Goal: Task Accomplishment & Management: Complete application form

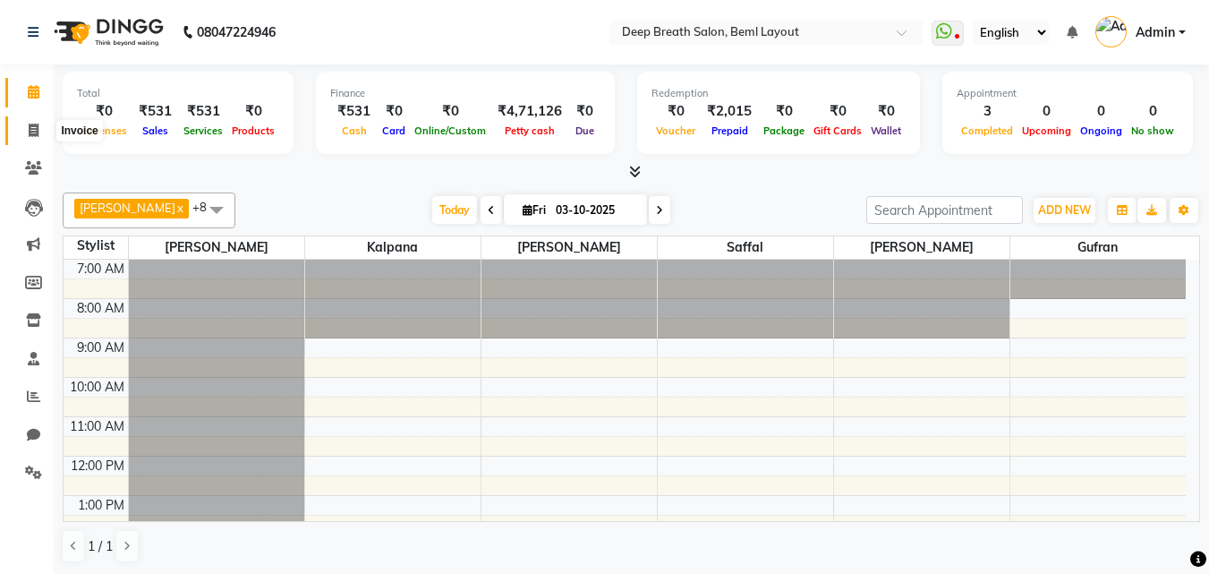
click at [33, 123] on icon at bounding box center [34, 129] width 10 height 13
select select "service"
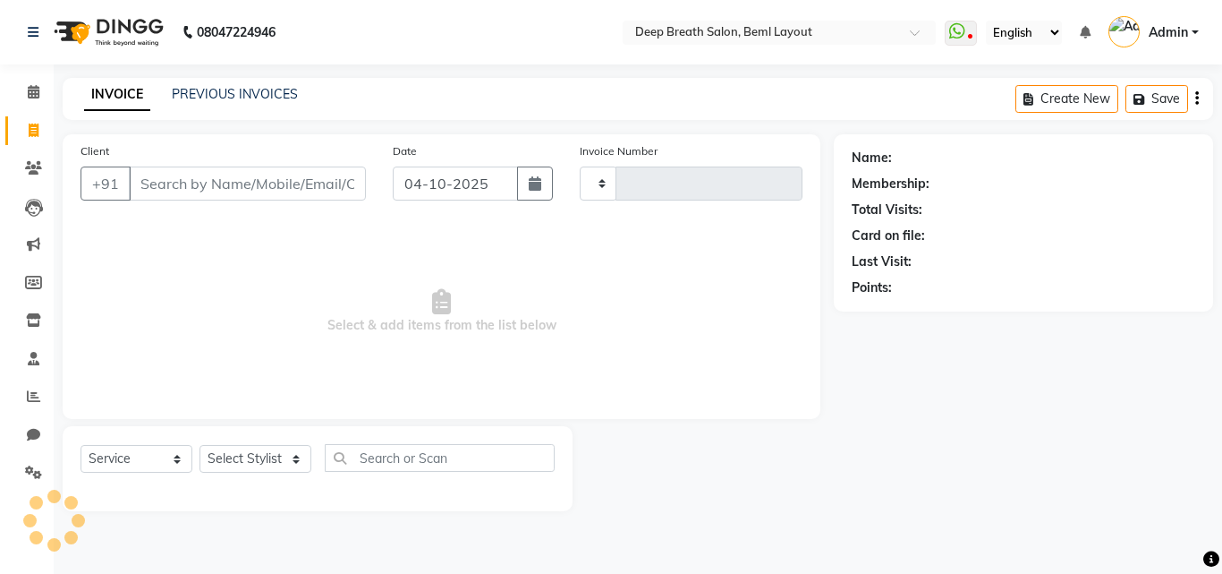
type input "1037"
select select "4101"
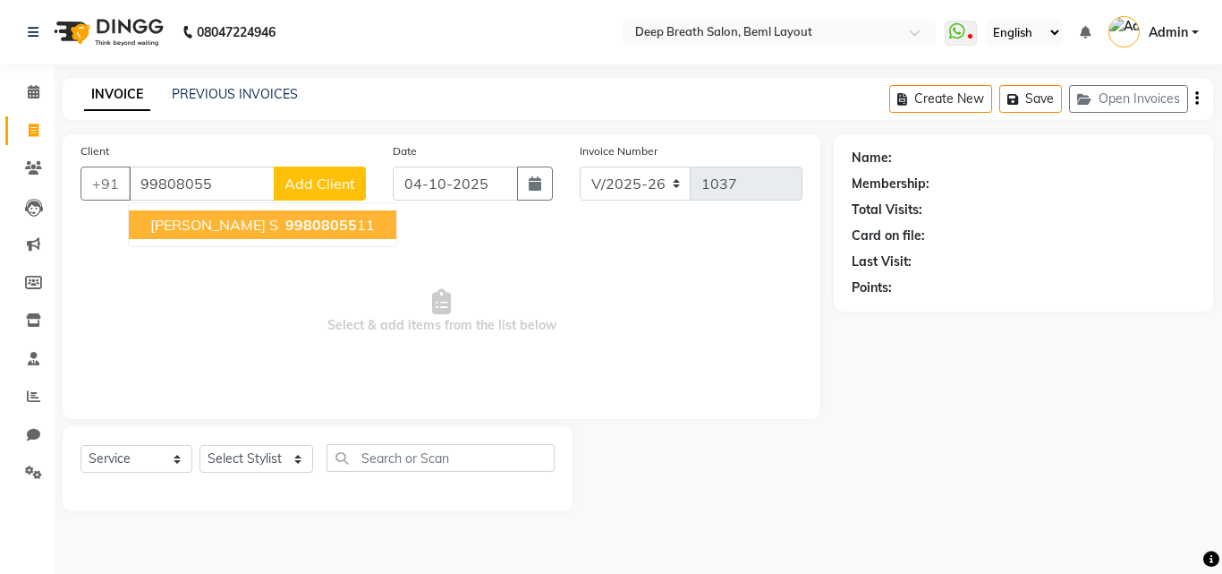
click at [229, 233] on span "[PERSON_NAME] S" at bounding box center [214, 225] width 128 height 18
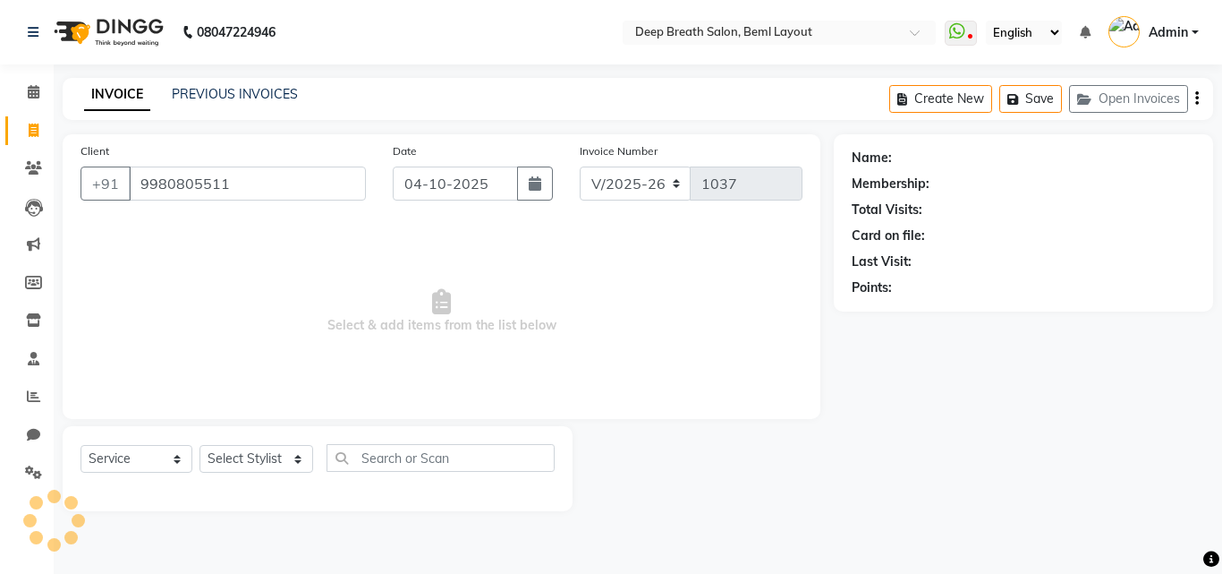
type input "9980805511"
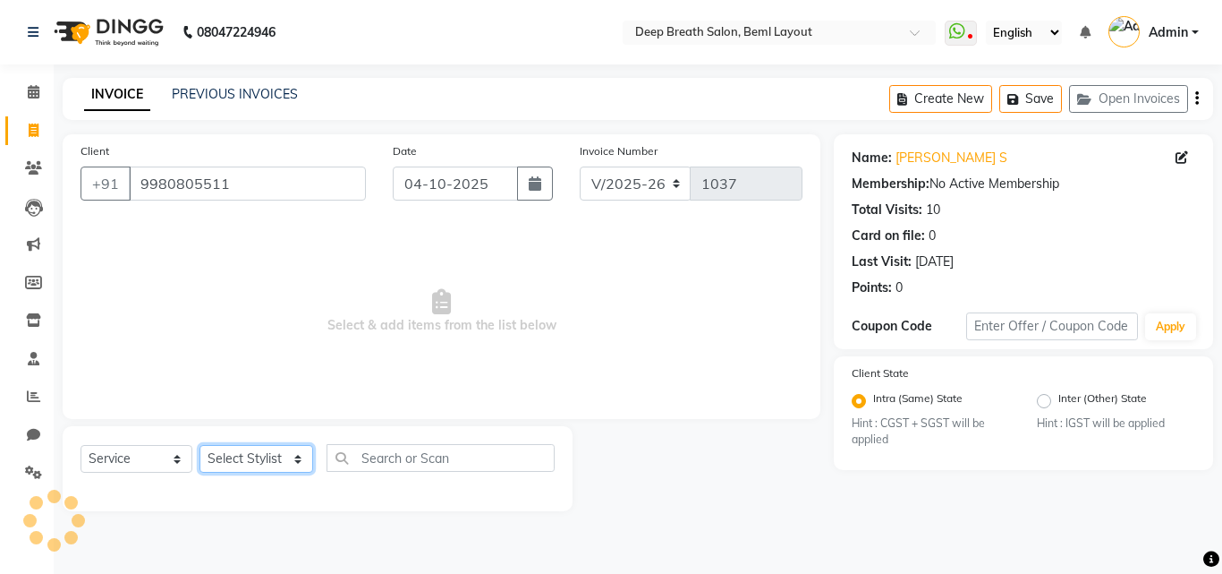
click at [256, 463] on select "Select Stylist [PERSON_NAME] [PERSON_NAME] [PERSON_NAME] Pallavi Mam [PERSON_NA…" at bounding box center [257, 459] width 114 height 28
select select "22566"
click at [200, 445] on select "Select Stylist [PERSON_NAME] [PERSON_NAME] [PERSON_NAME] Pallavi Mam [PERSON_NA…" at bounding box center [257, 459] width 114 height 28
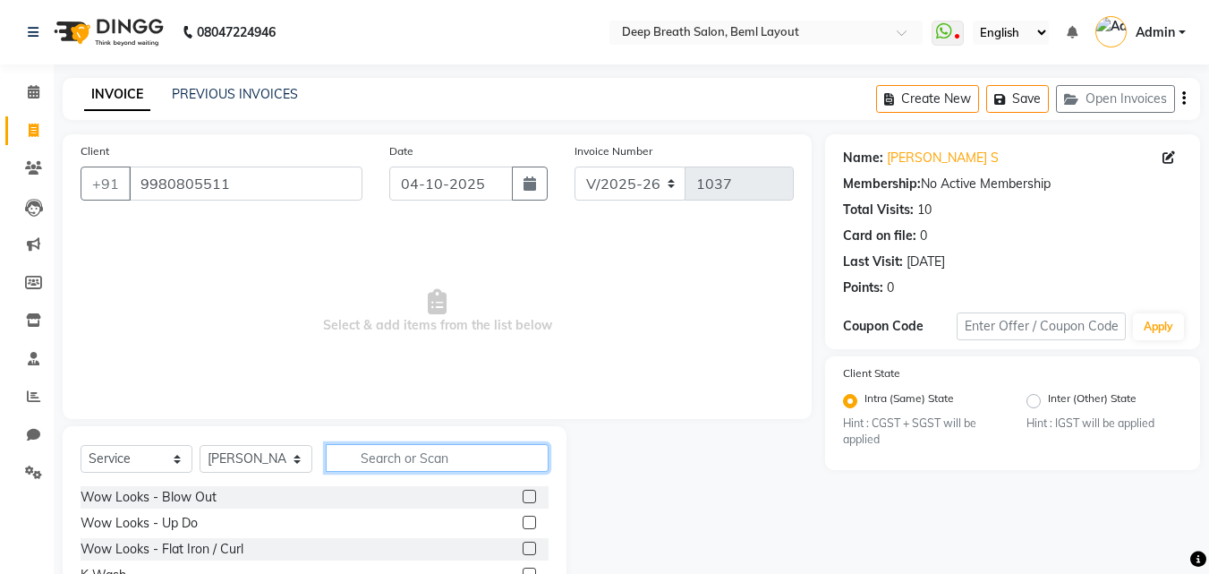
click at [419, 469] on input "text" at bounding box center [437, 458] width 223 height 28
type input "cut"
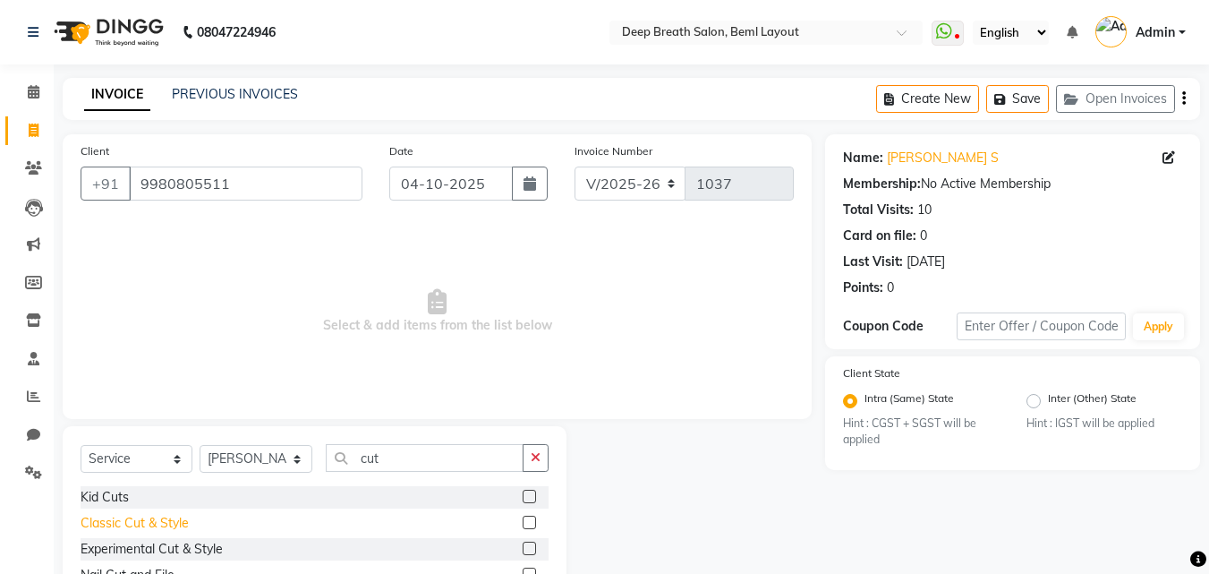
click at [162, 529] on div "Classic Cut & Style" at bounding box center [135, 523] width 108 height 19
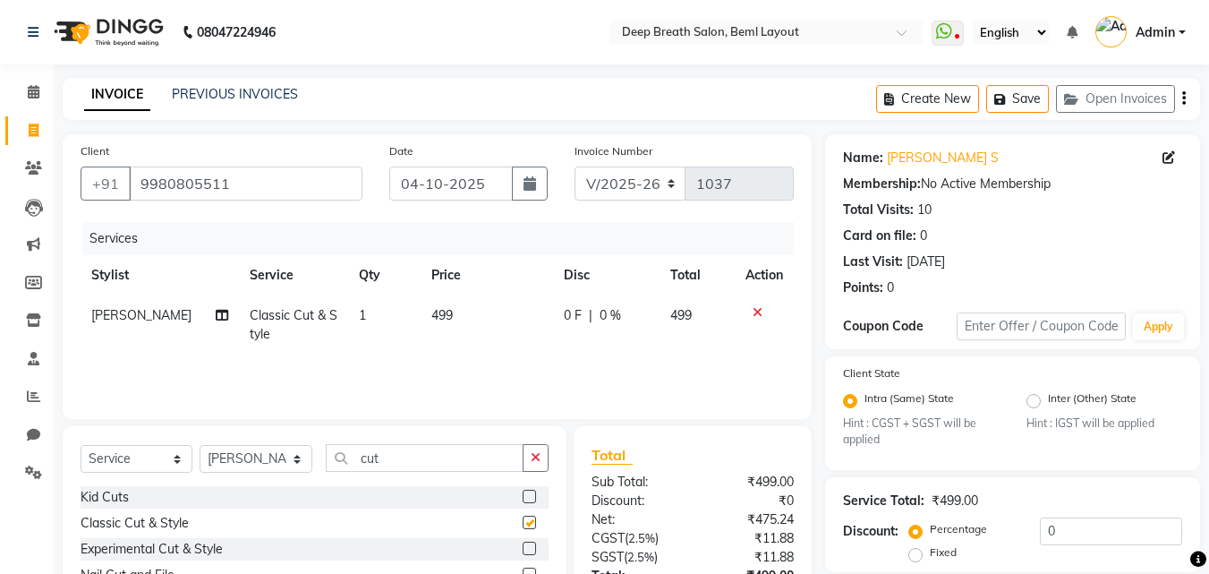
checkbox input "false"
drag, startPoint x: 388, startPoint y: 456, endPoint x: 358, endPoint y: 459, distance: 30.5
click at [358, 459] on input "cut" at bounding box center [425, 458] width 198 height 28
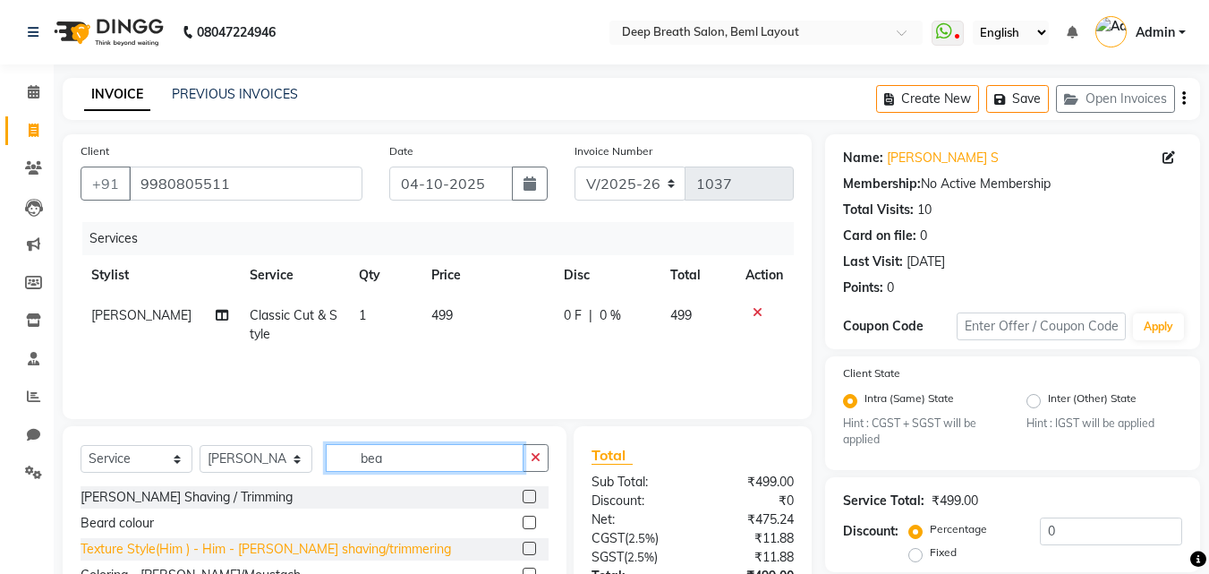
type input "bea"
click at [336, 544] on div "Texture Style(Him ) - Him - [PERSON_NAME] shaving/trimmering" at bounding box center [266, 549] width 370 height 19
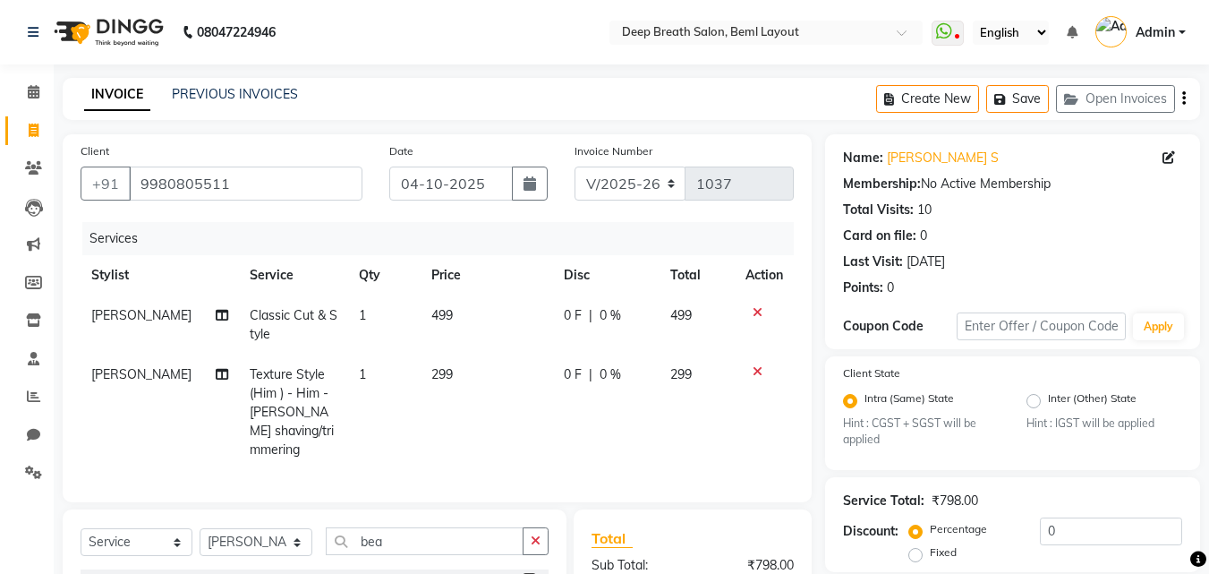
checkbox input "false"
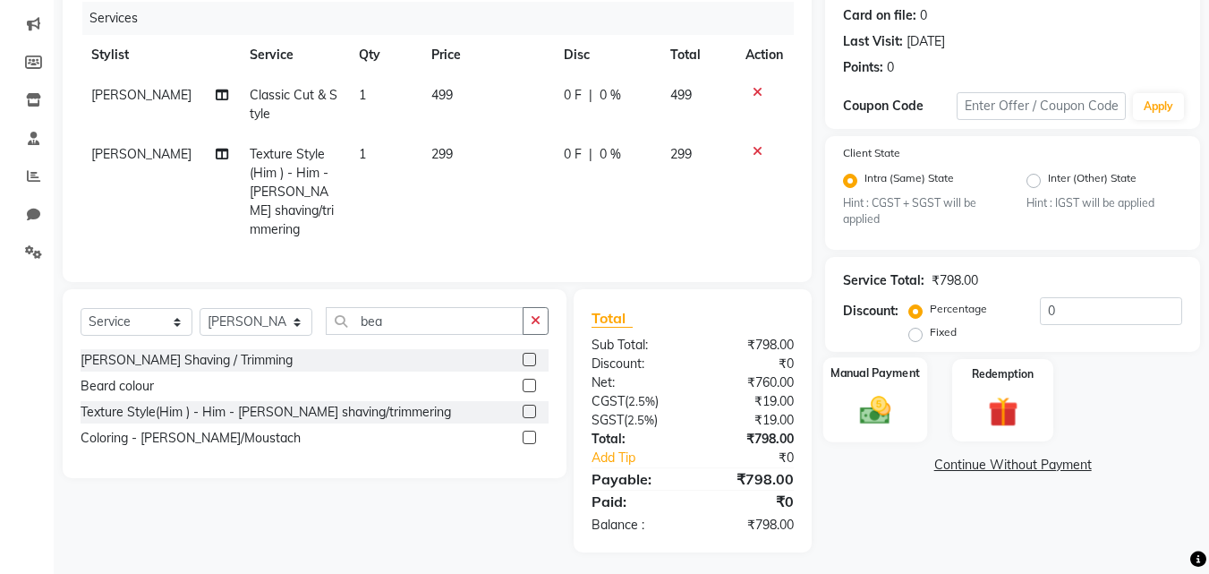
click at [872, 419] on img at bounding box center [875, 411] width 50 height 36
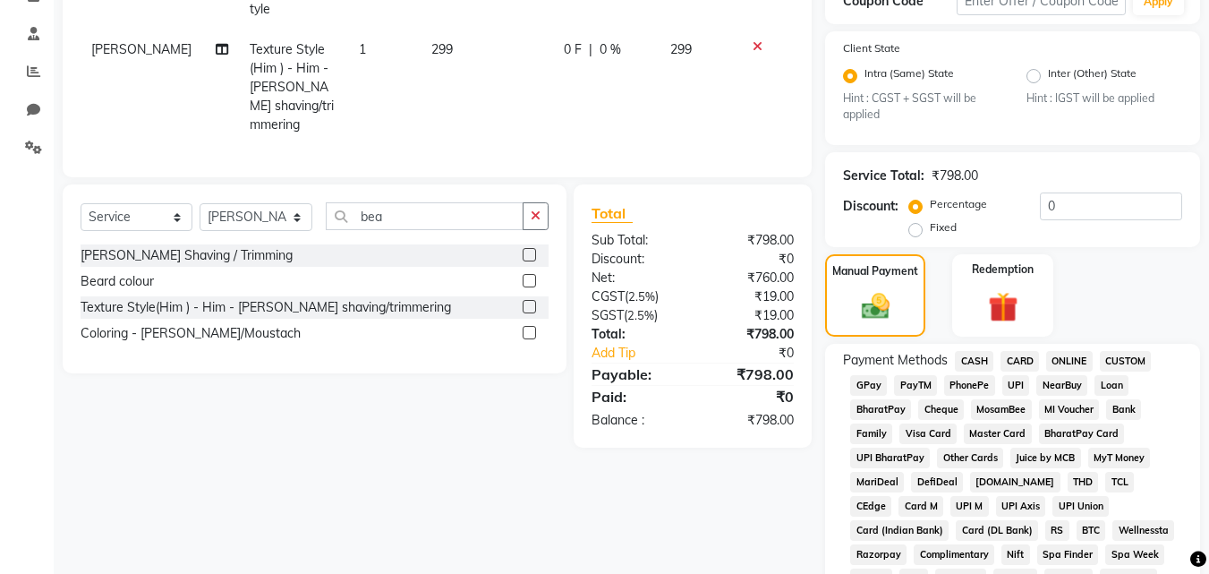
scroll to position [489, 0]
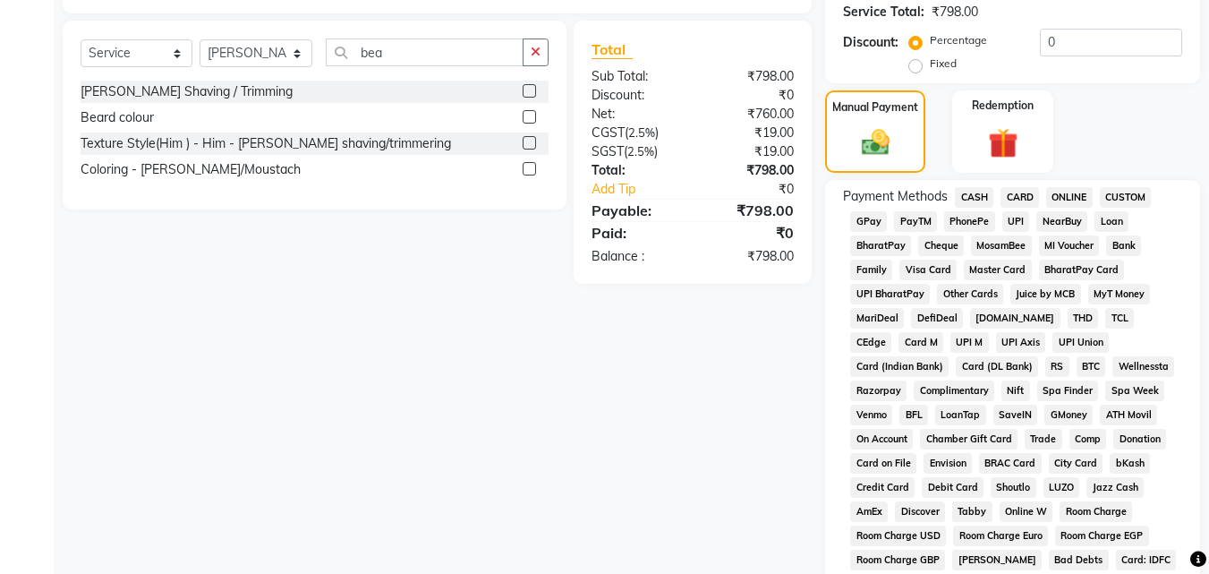
click at [969, 200] on span "CASH" at bounding box center [974, 197] width 38 height 21
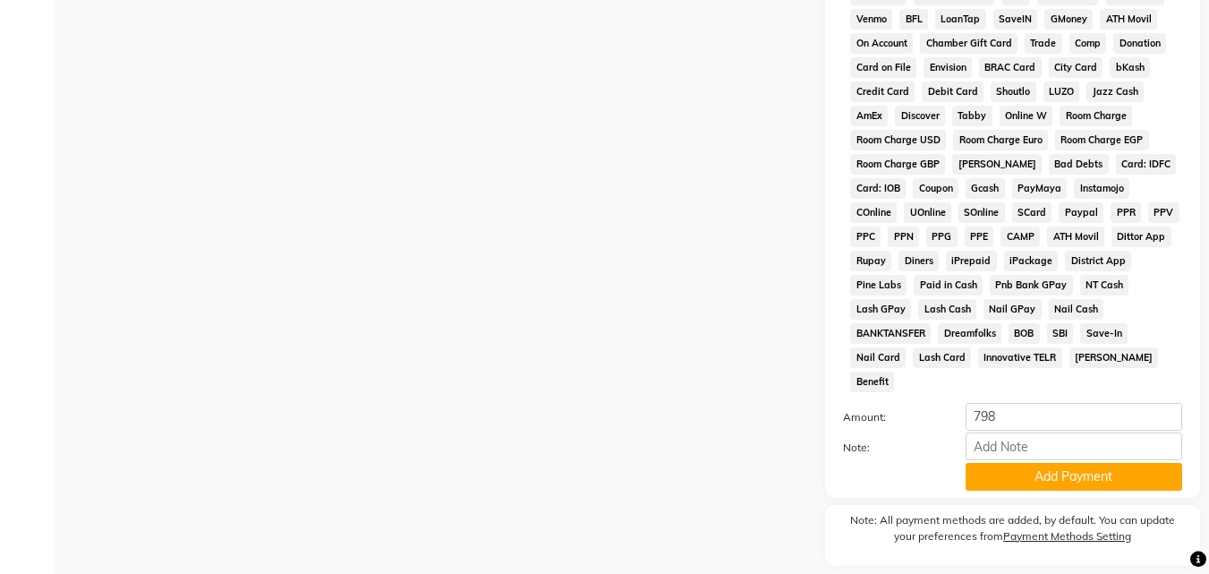
scroll to position [915, 0]
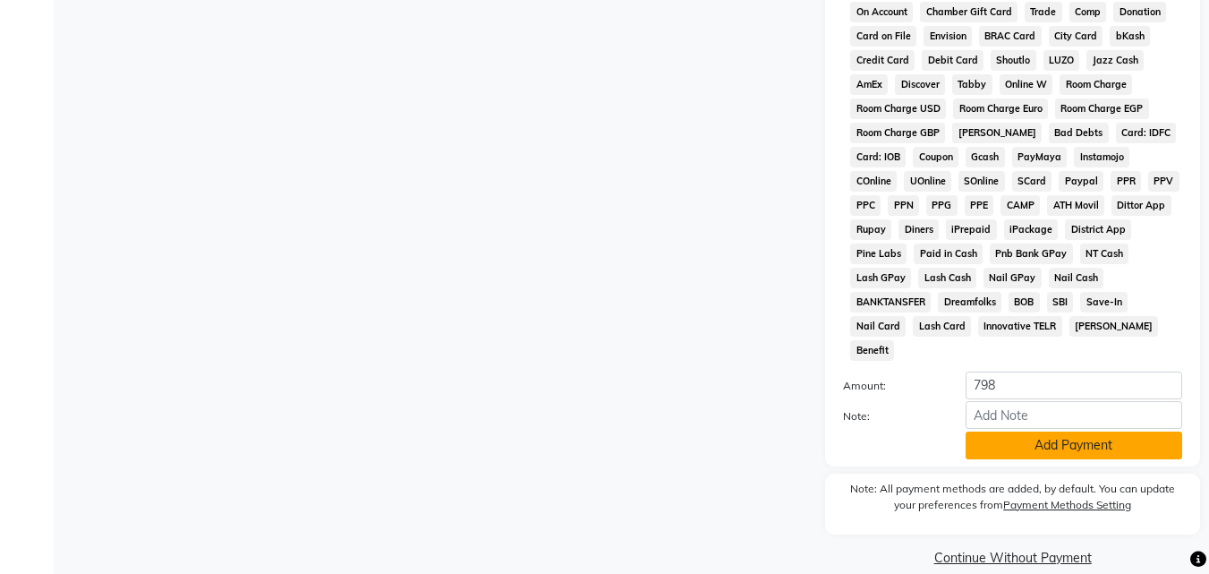
click at [1127, 431] on button "Add Payment" at bounding box center [1073, 445] width 217 height 28
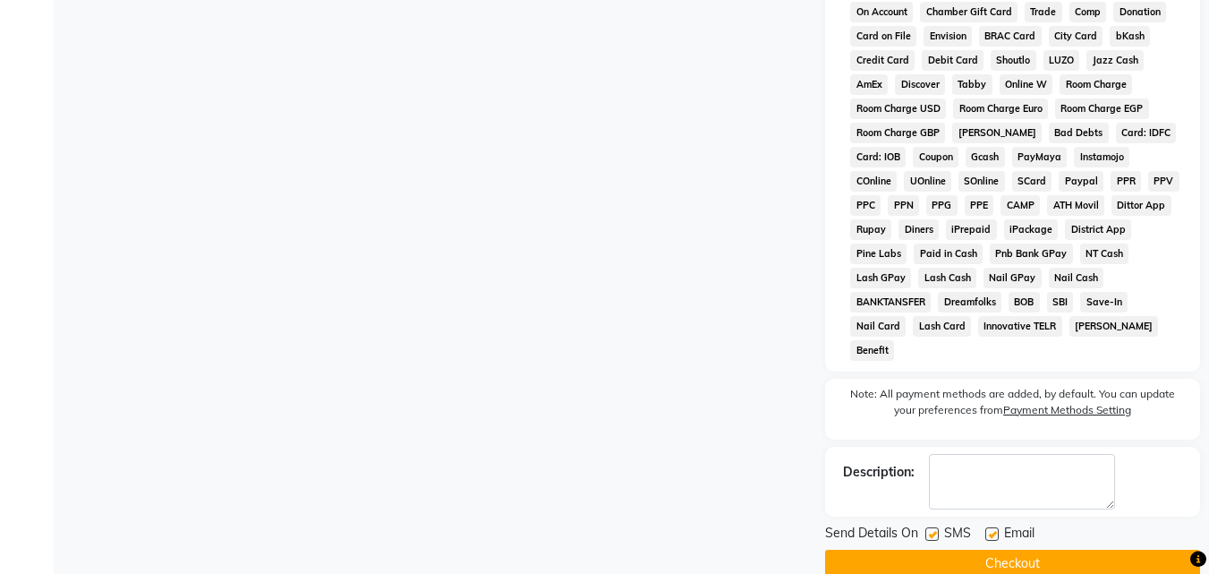
click at [899, 549] on button "Checkout" at bounding box center [1012, 563] width 375 height 28
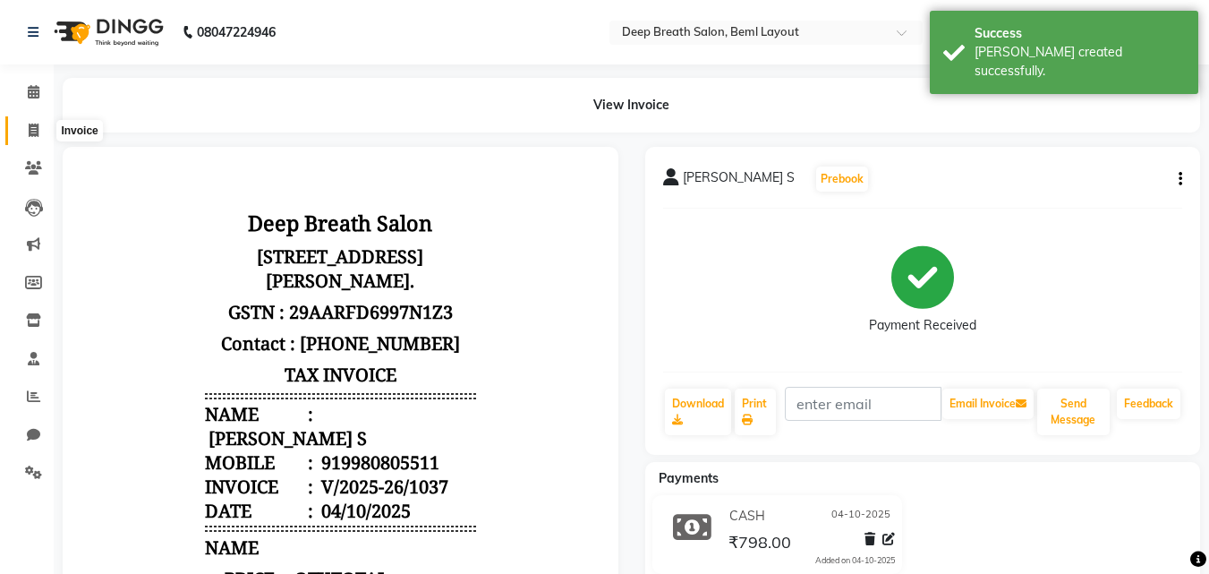
click at [29, 121] on span at bounding box center [33, 131] width 31 height 21
select select "4101"
select select "service"
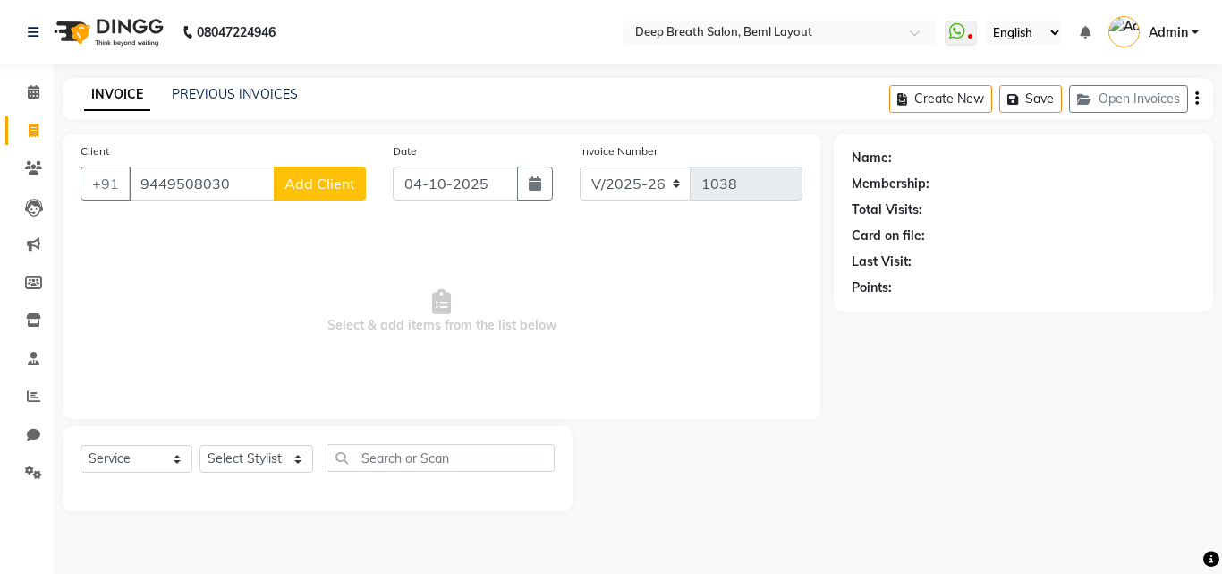
type input "9449508030"
click at [345, 178] on span "Add Client" at bounding box center [320, 183] width 71 height 18
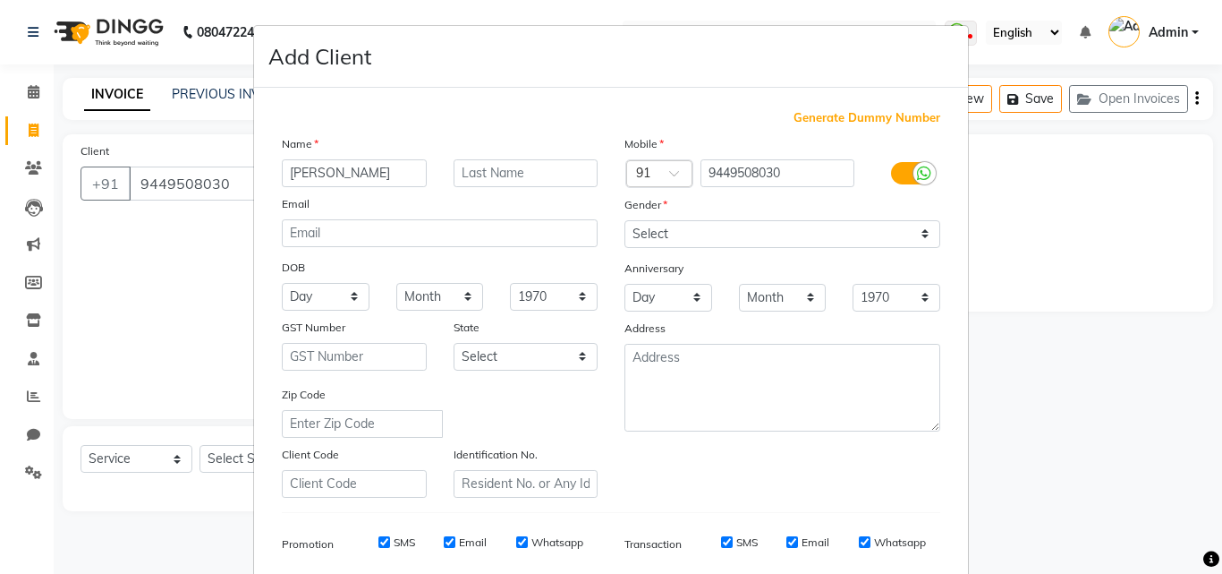
type input "[PERSON_NAME]"
click at [754, 238] on select "Select [DEMOGRAPHIC_DATA] [DEMOGRAPHIC_DATA] Other Prefer Not To Say" at bounding box center [783, 234] width 316 height 28
select select "[DEMOGRAPHIC_DATA]"
click at [625, 220] on select "Select [DEMOGRAPHIC_DATA] [DEMOGRAPHIC_DATA] Other Prefer Not To Say" at bounding box center [783, 234] width 316 height 28
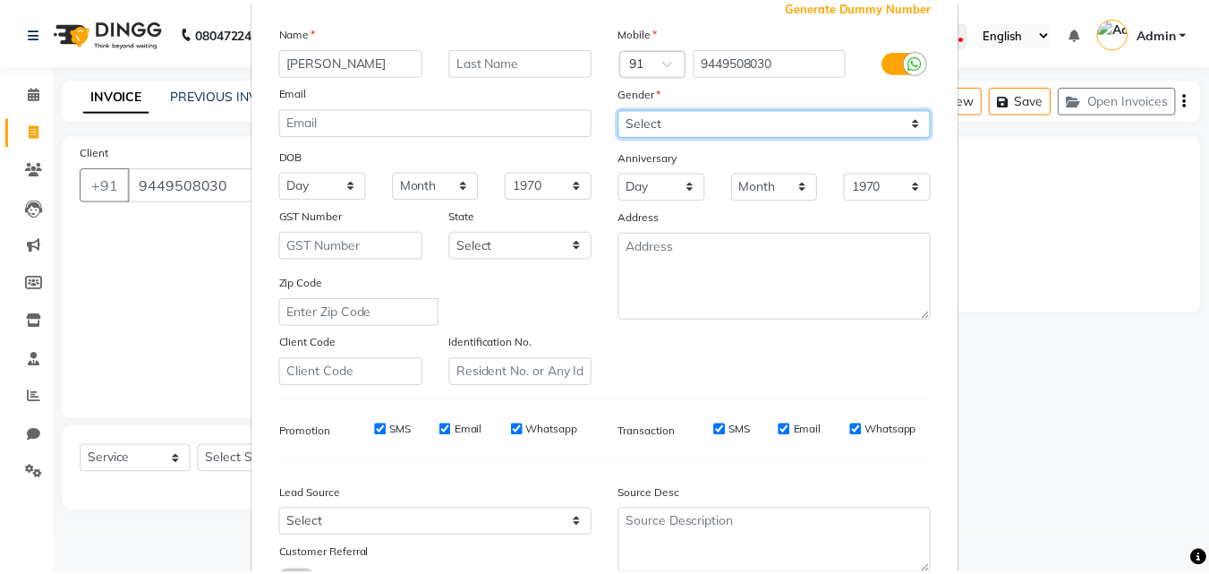
scroll to position [252, 0]
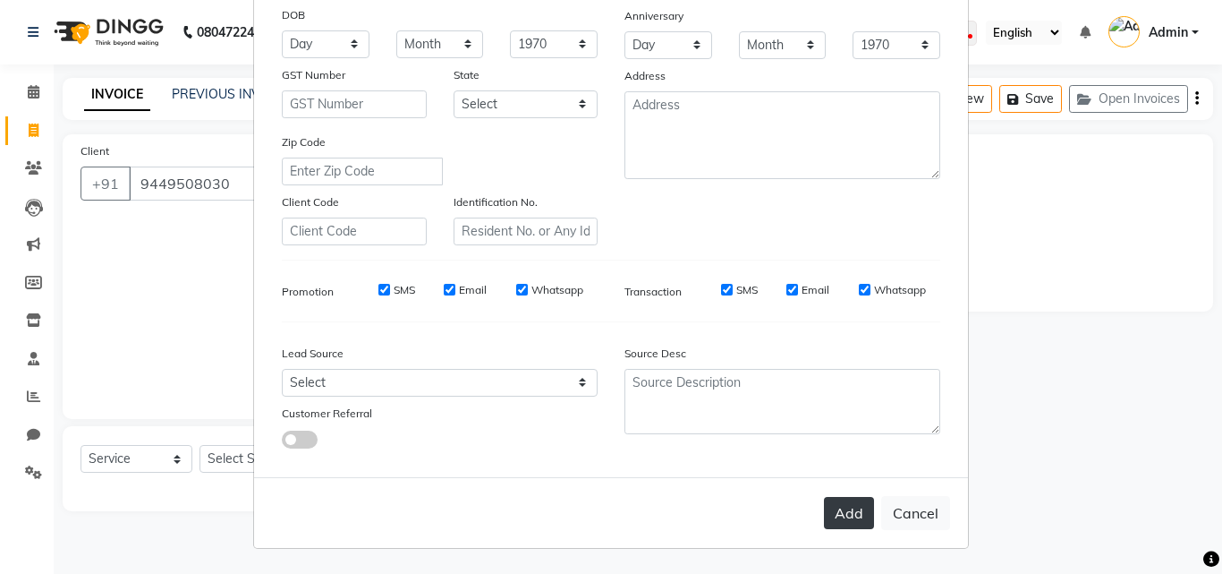
click at [834, 504] on button "Add" at bounding box center [849, 513] width 50 height 32
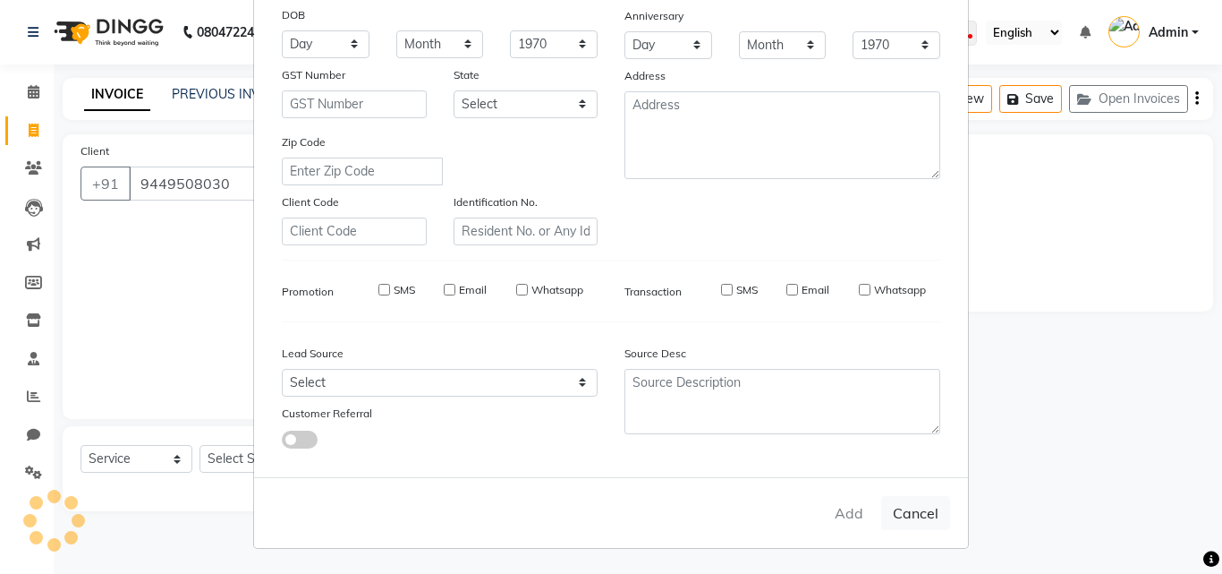
select select
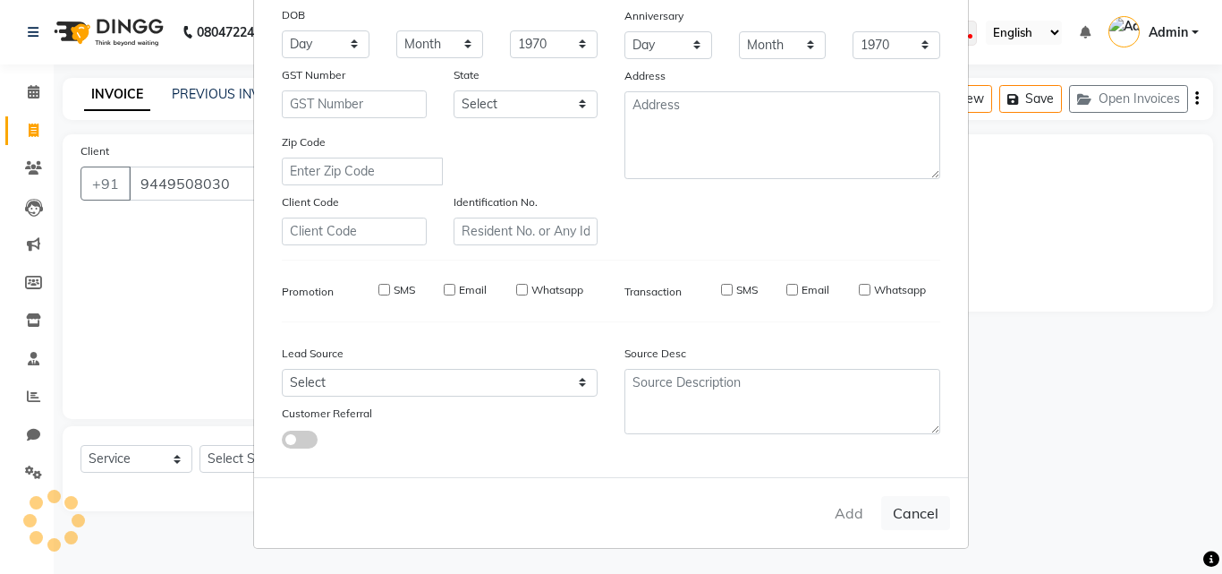
select select
checkbox input "false"
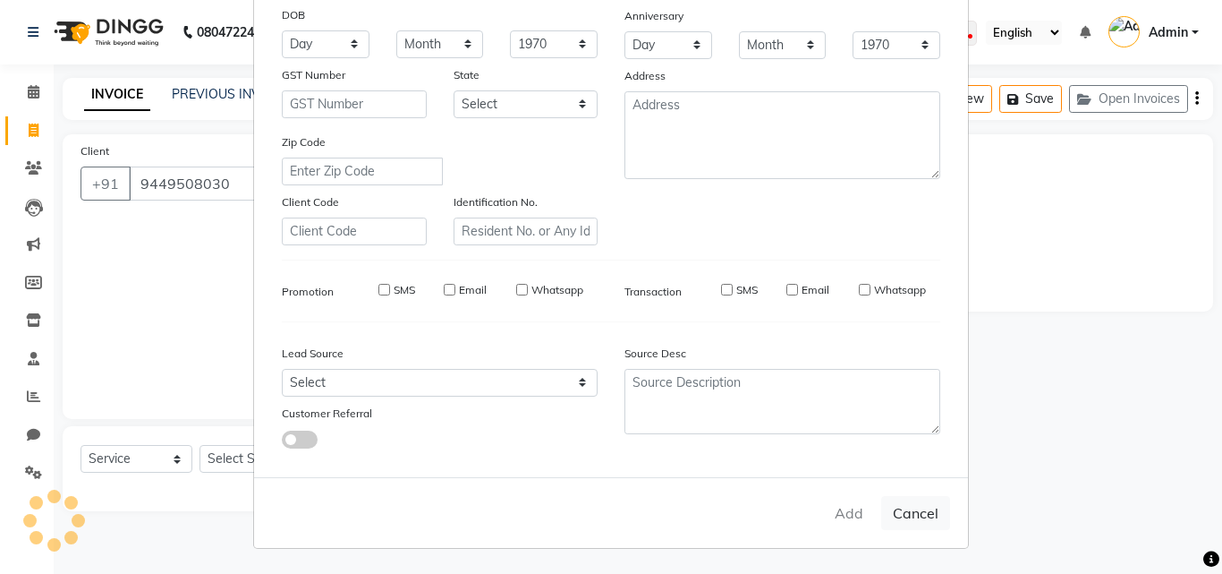
checkbox input "false"
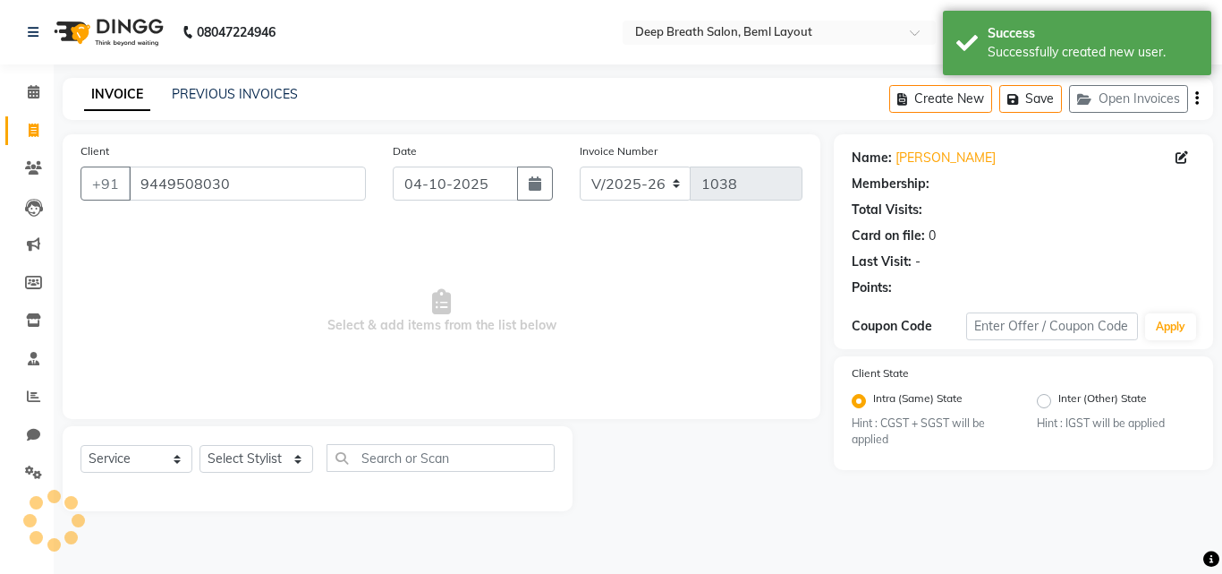
select select "1: Object"
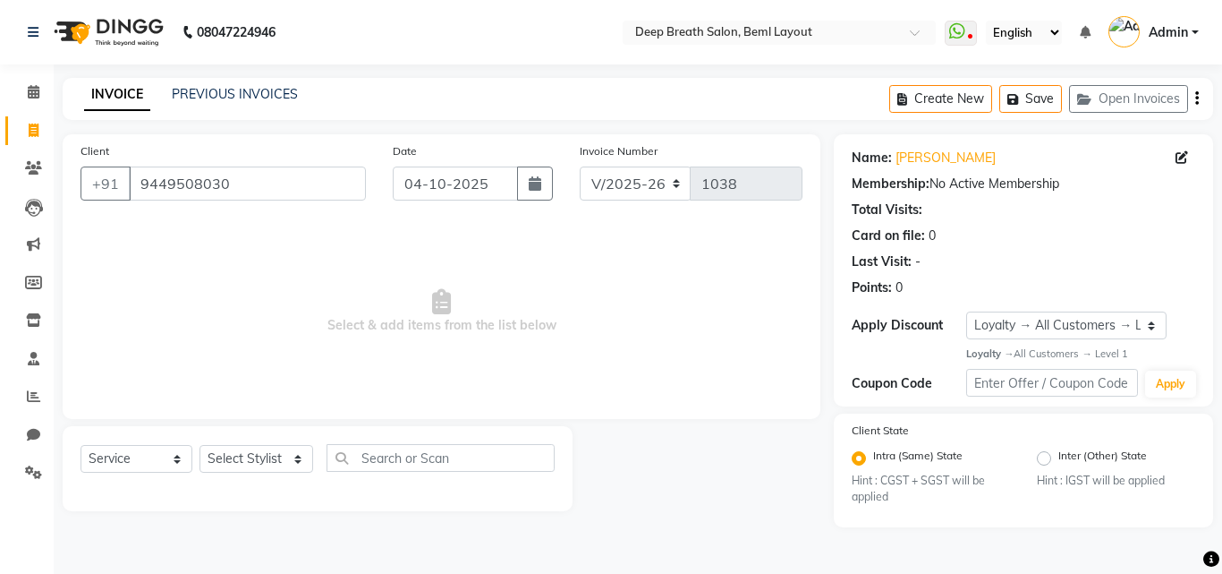
click at [276, 442] on div "Select Service Product Membership Package Voucher Prepaid Gift Card Select Styl…" at bounding box center [318, 468] width 510 height 85
click at [228, 461] on select "Select Stylist [PERSON_NAME] [PERSON_NAME] [PERSON_NAME] Pallavi Mam [PERSON_NA…" at bounding box center [257, 459] width 114 height 28
select select "22566"
click at [200, 445] on select "Select Stylist [PERSON_NAME] [PERSON_NAME] [PERSON_NAME] Pallavi Mam [PERSON_NA…" at bounding box center [257, 459] width 114 height 28
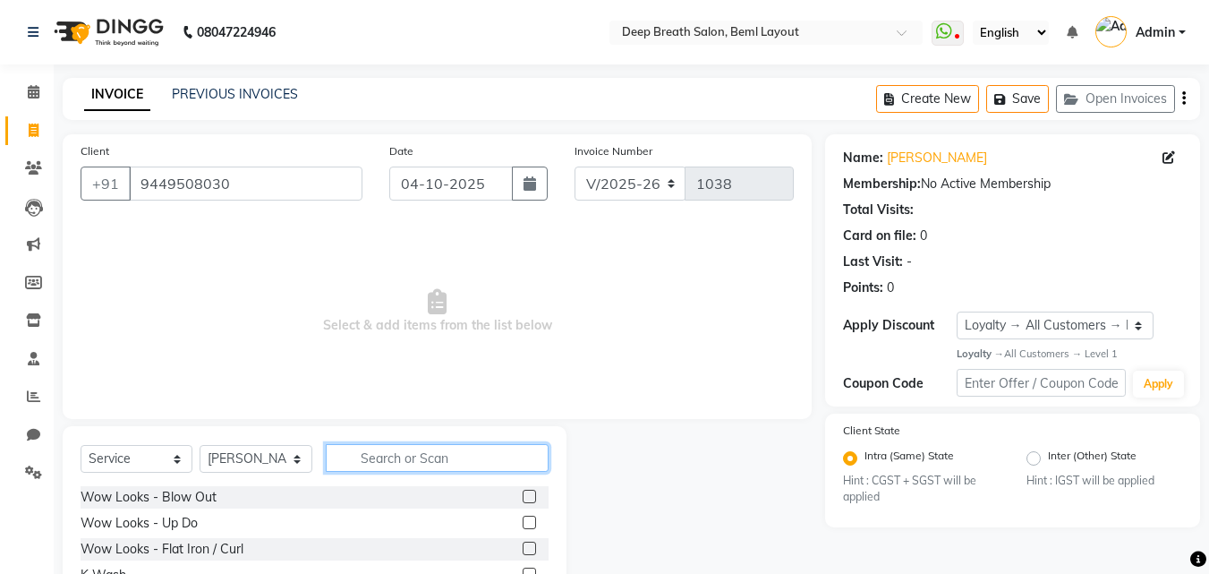
click at [405, 454] on input "text" at bounding box center [437, 458] width 223 height 28
type input "cut"
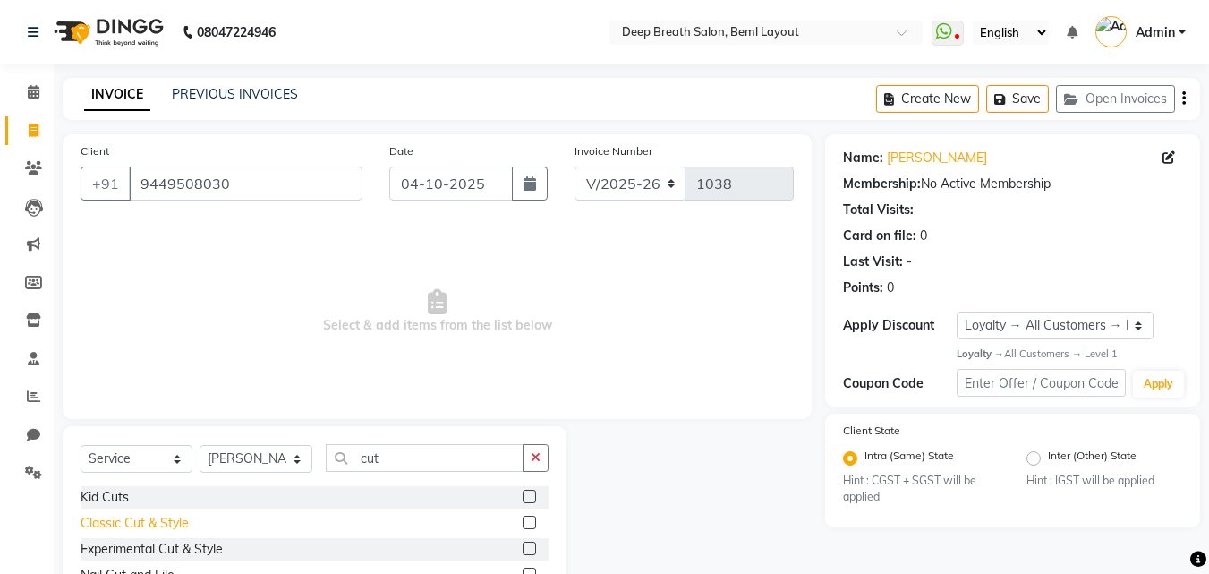
click at [101, 520] on div "Classic Cut & Style" at bounding box center [135, 523] width 108 height 19
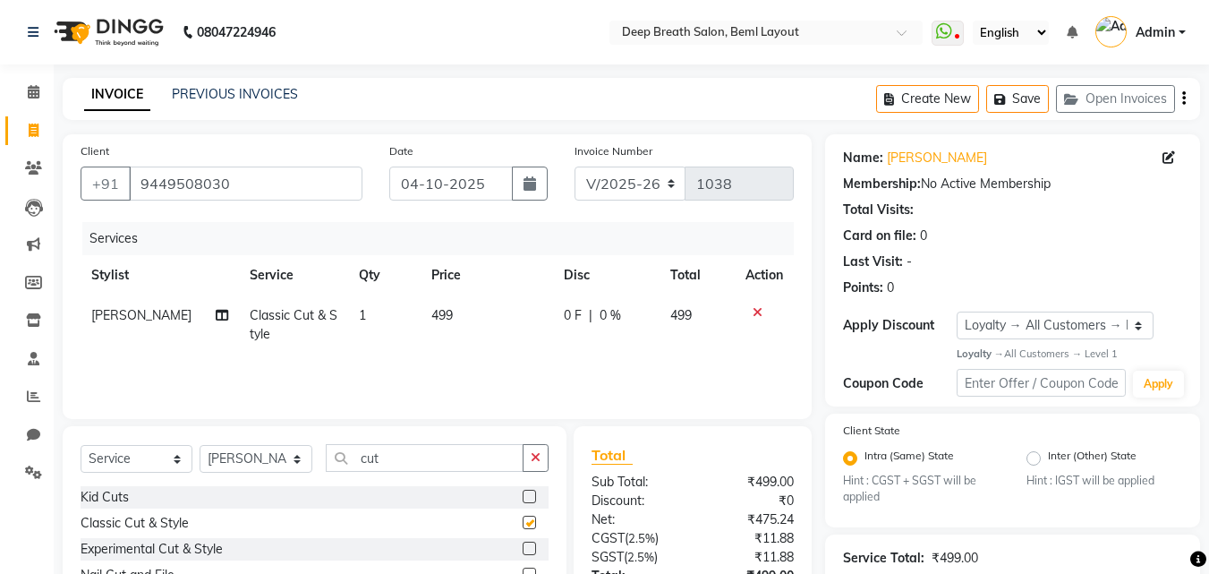
checkbox input "false"
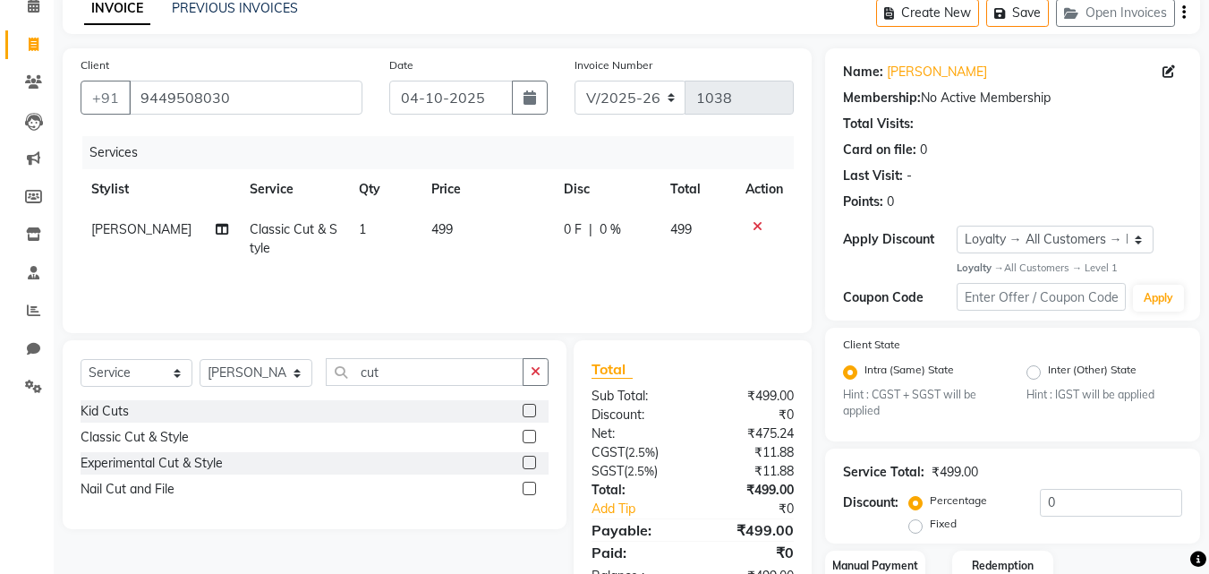
scroll to position [179, 0]
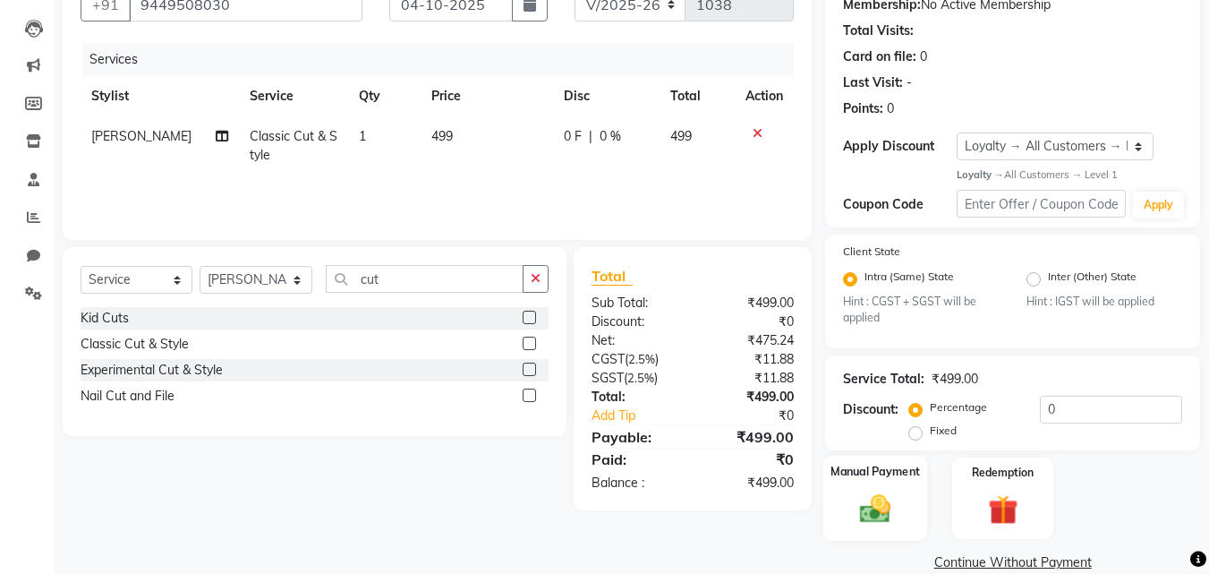
click at [904, 492] on div "Manual Payment" at bounding box center [875, 497] width 105 height 85
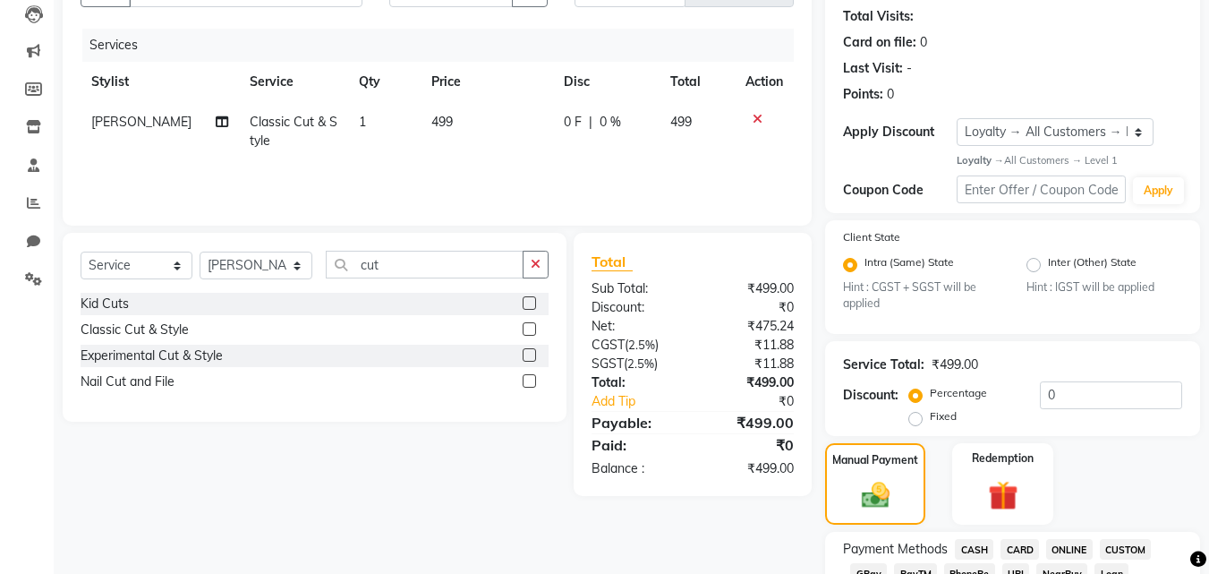
scroll to position [447, 0]
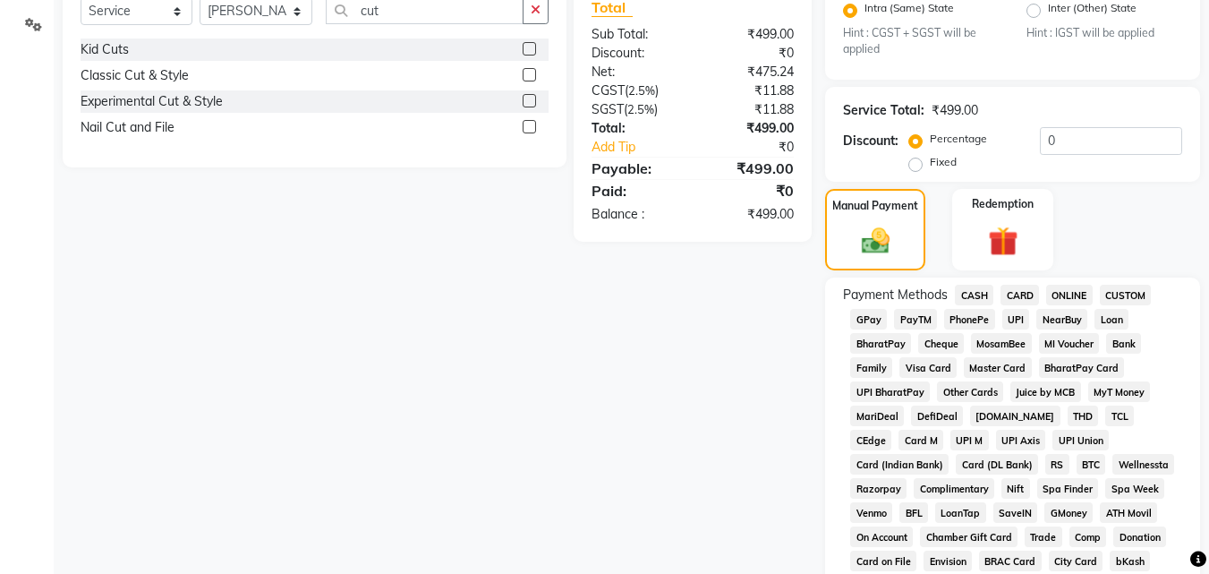
click at [974, 299] on span "CASH" at bounding box center [974, 295] width 38 height 21
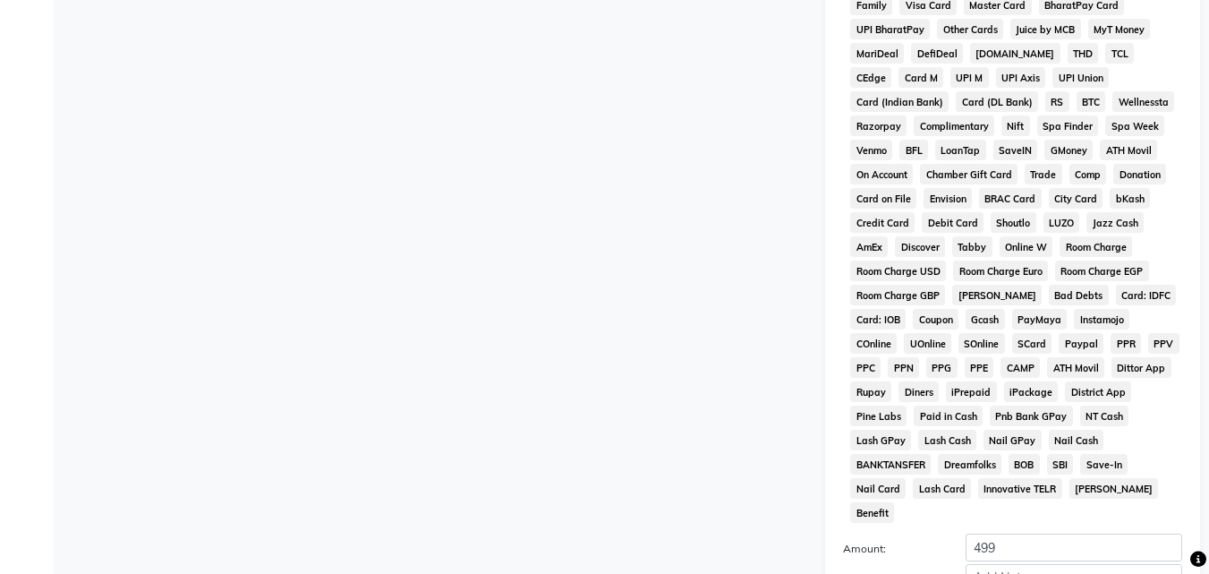
scroll to position [972, 0]
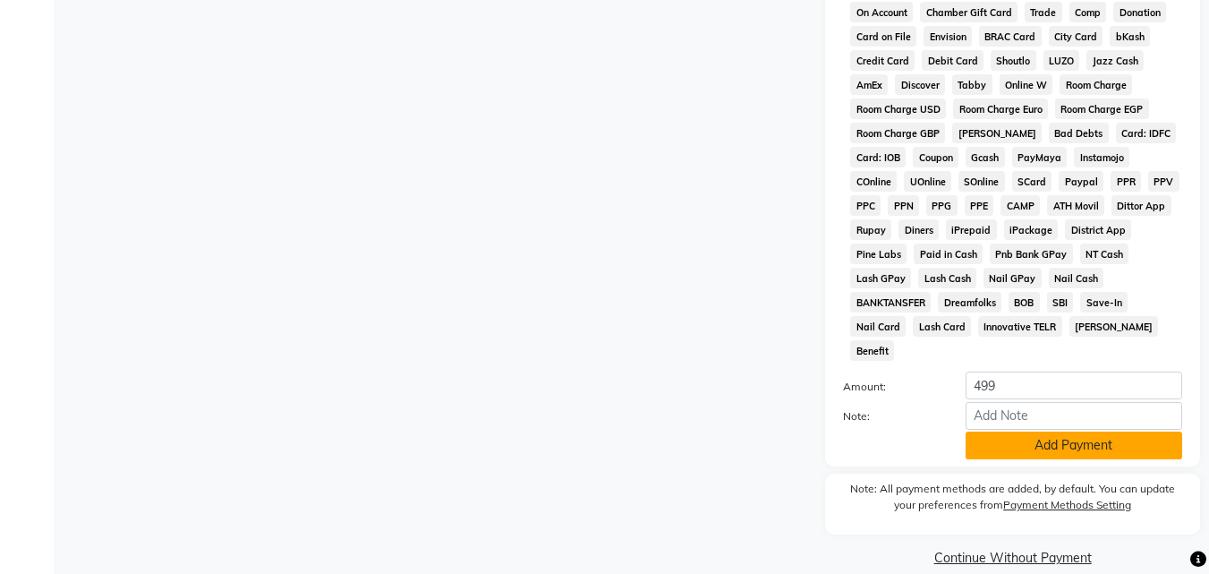
click at [1059, 431] on button "Add Payment" at bounding box center [1073, 445] width 217 height 28
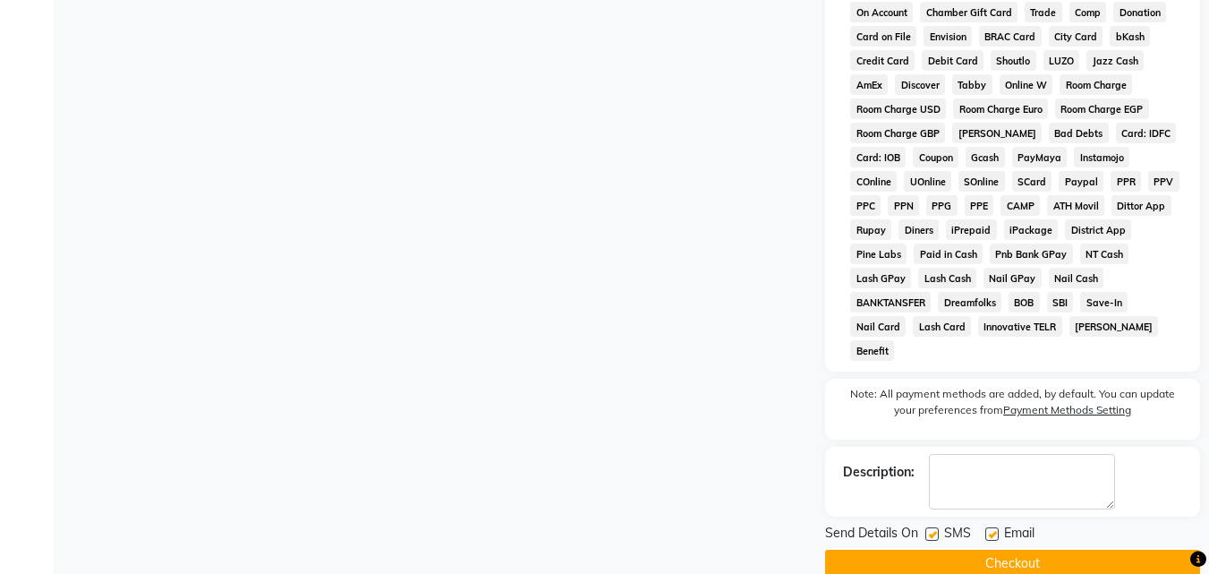
click at [1035, 549] on button "Checkout" at bounding box center [1012, 563] width 375 height 28
